Goal: Transaction & Acquisition: Download file/media

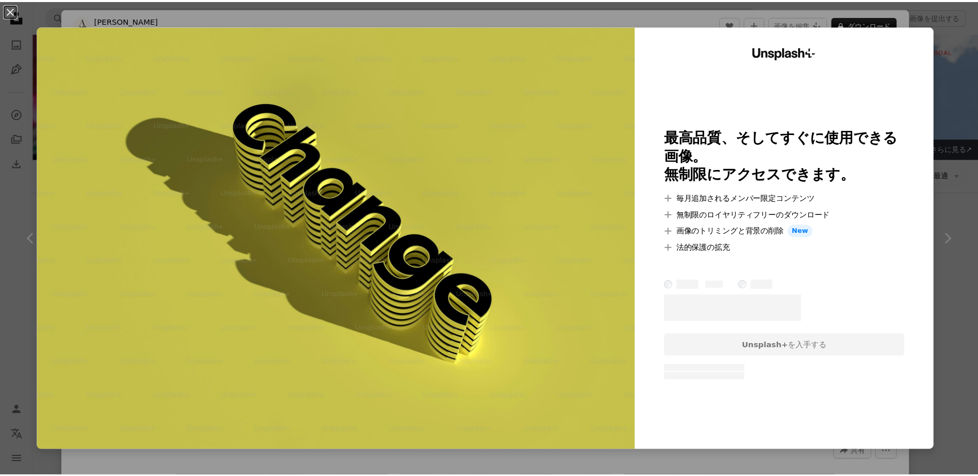
scroll to position [2062, 0]
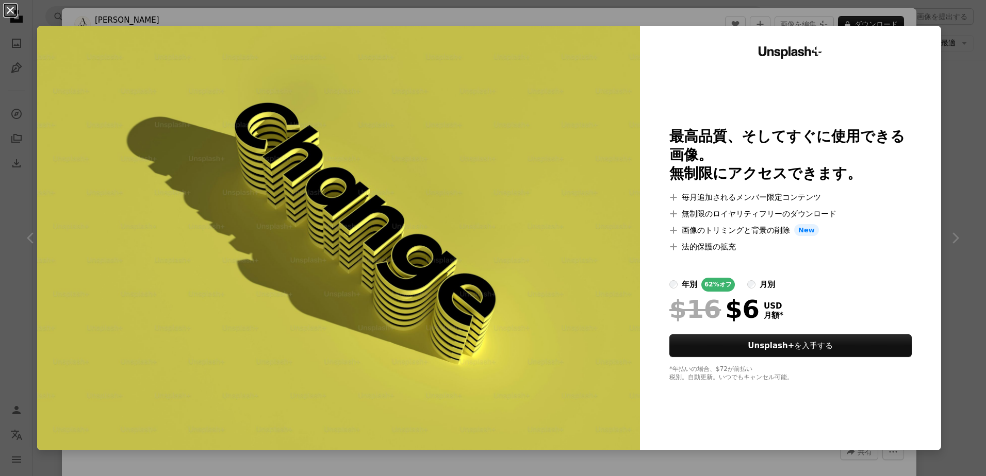
click at [10, 10] on button "An X shape" at bounding box center [10, 10] width 12 height 12
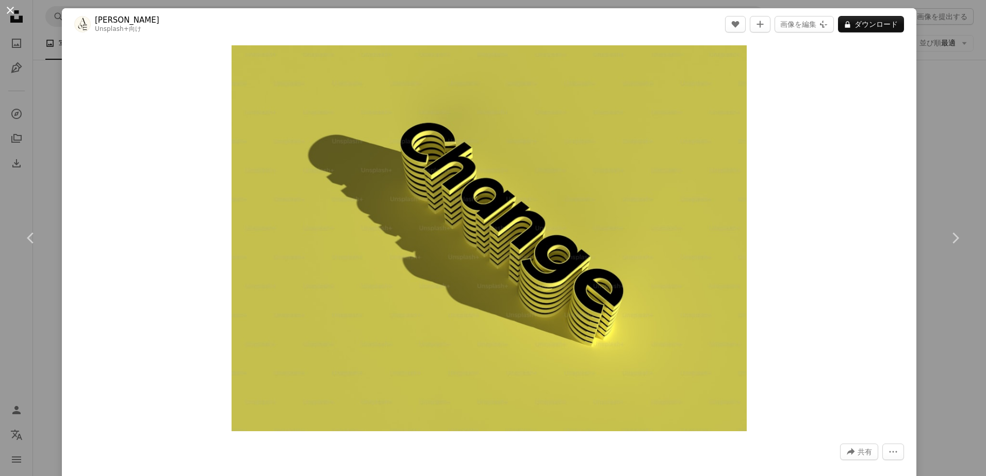
click at [12, 12] on button "An X shape" at bounding box center [10, 10] width 12 height 12
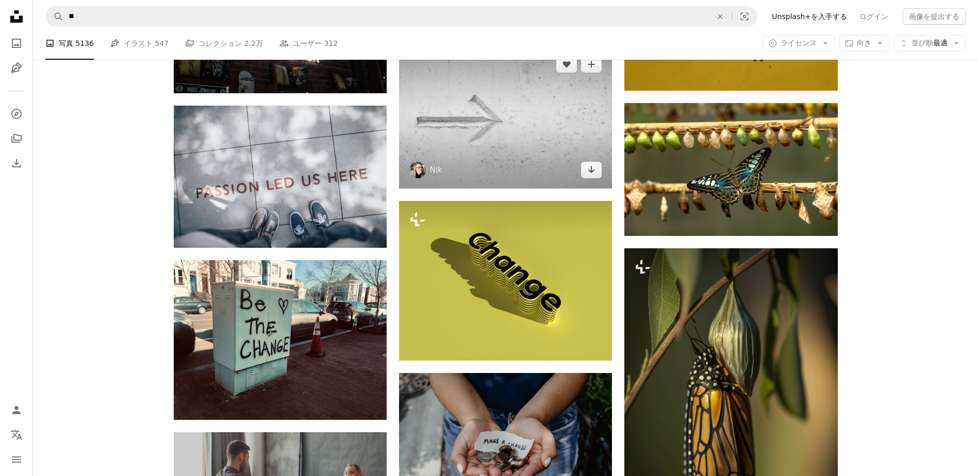
scroll to position [1718, 0]
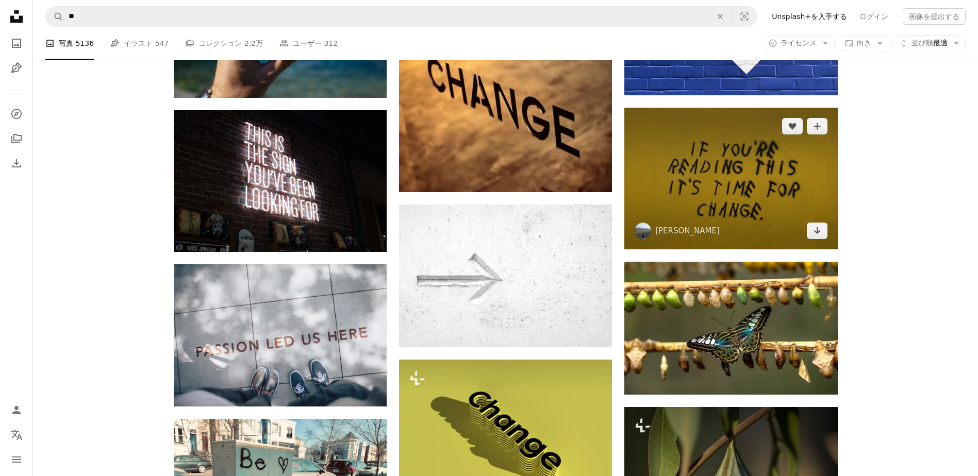
click at [706, 194] on img at bounding box center [730, 179] width 213 height 142
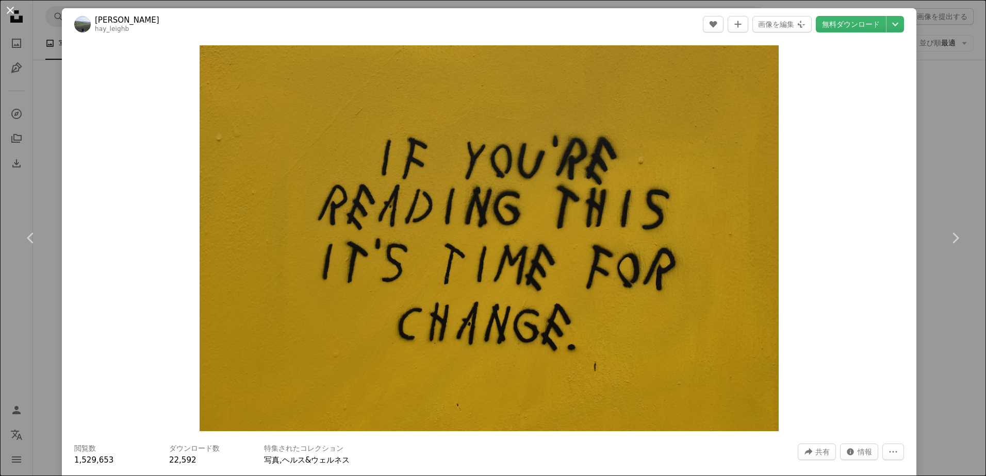
click at [4, 11] on button "An X shape" at bounding box center [10, 10] width 12 height 12
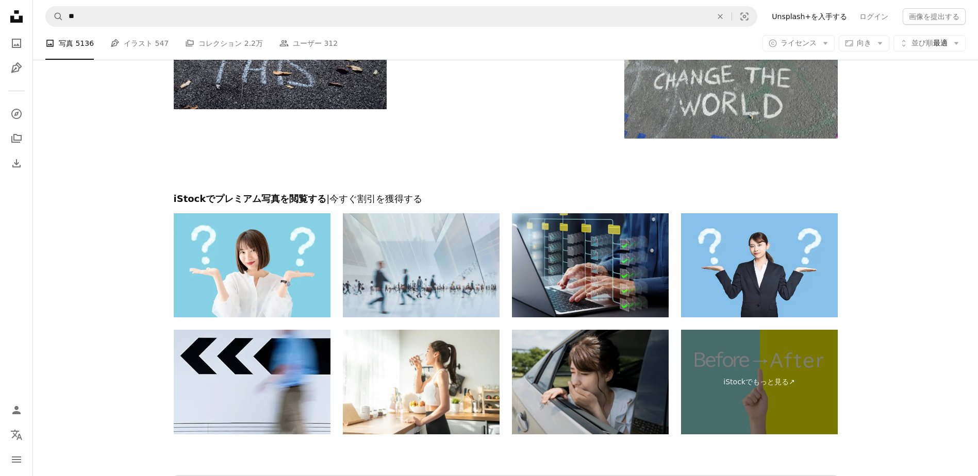
scroll to position [3244, 0]
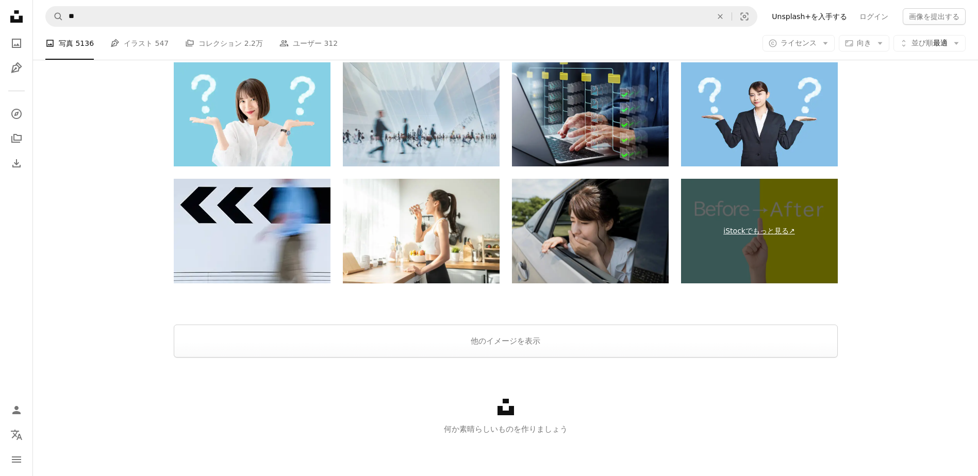
click at [708, 244] on link "iStockでもっと見る ↗" at bounding box center [759, 231] width 157 height 105
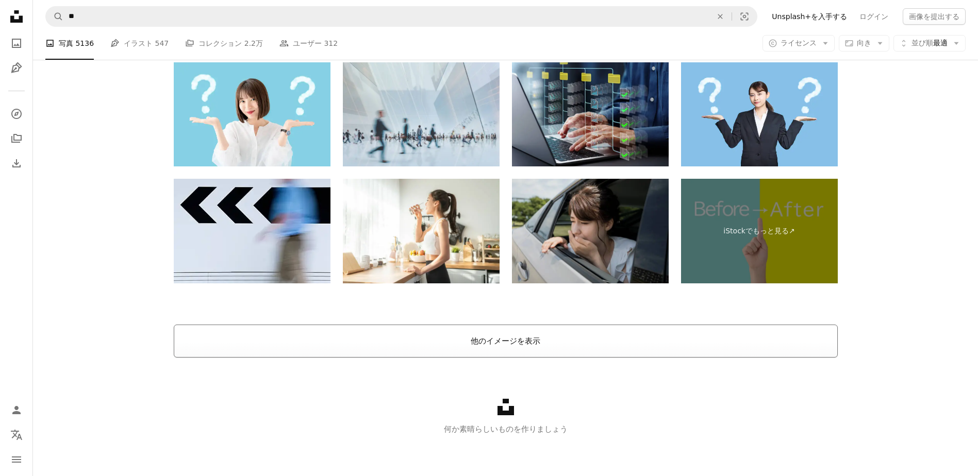
click at [553, 339] on button "他のイメージを表示" at bounding box center [506, 341] width 664 height 33
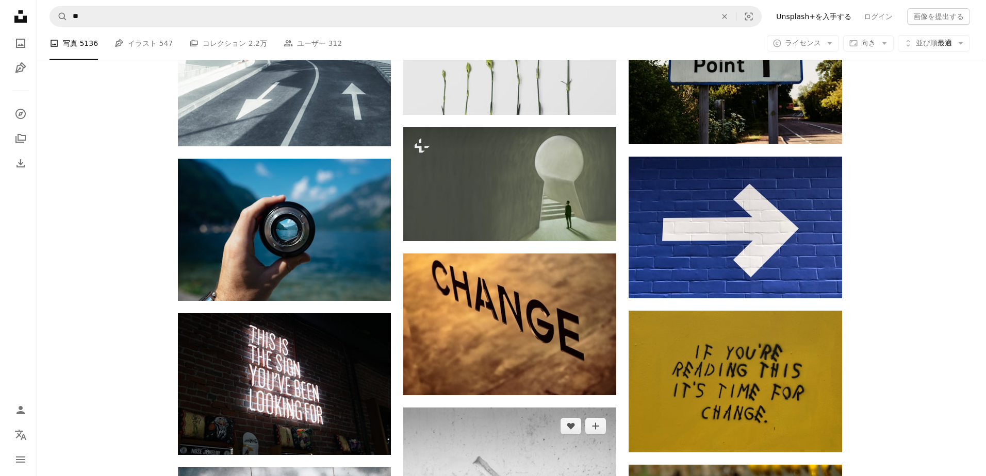
scroll to position [1524, 0]
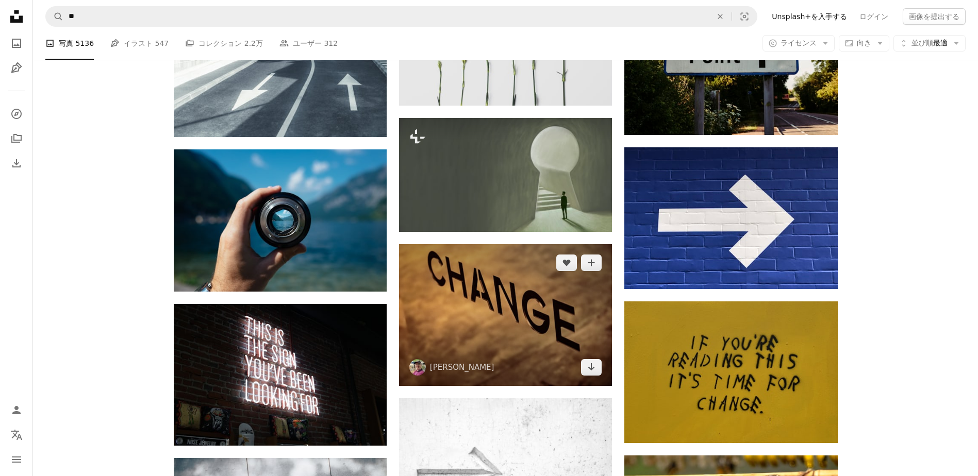
click at [529, 338] on img at bounding box center [505, 315] width 213 height 142
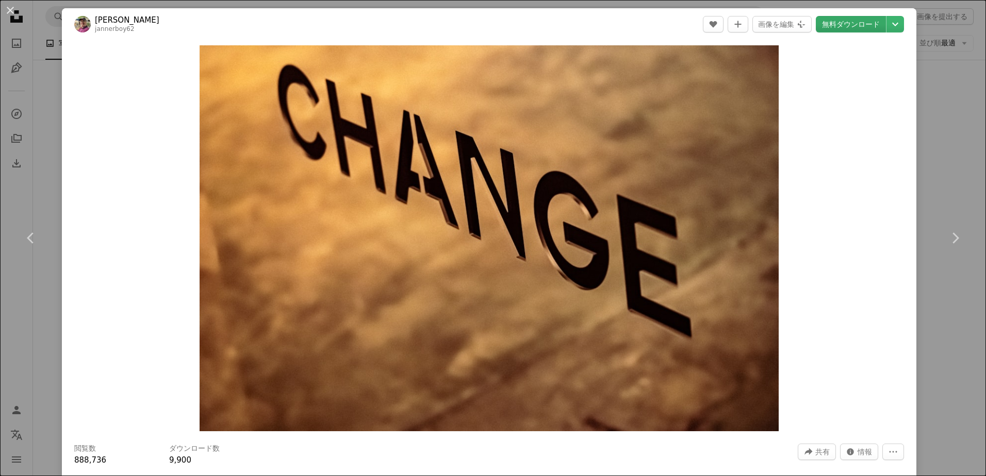
click at [863, 29] on link "無料ダウンロード" at bounding box center [851, 24] width 70 height 16
